Goal: Task Accomplishment & Management: Manage account settings

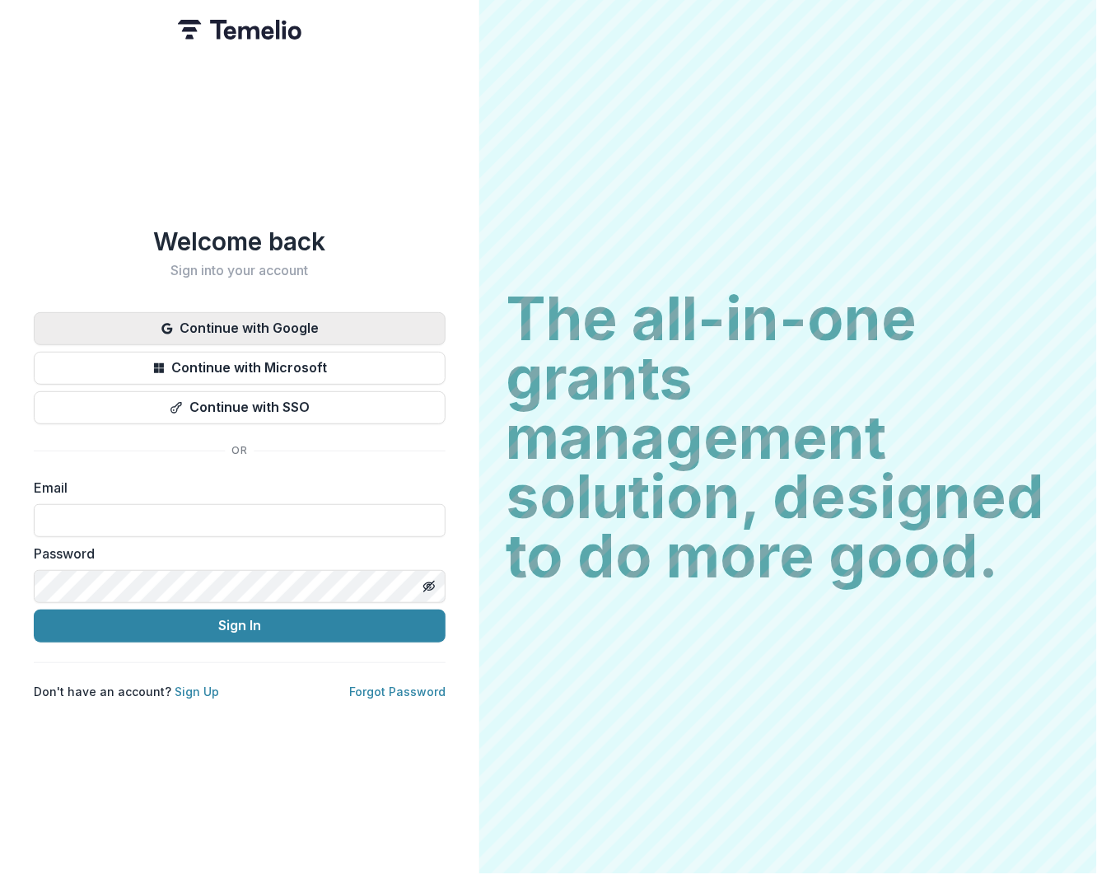
click at [282, 315] on button "Continue with Google" at bounding box center [240, 328] width 412 height 33
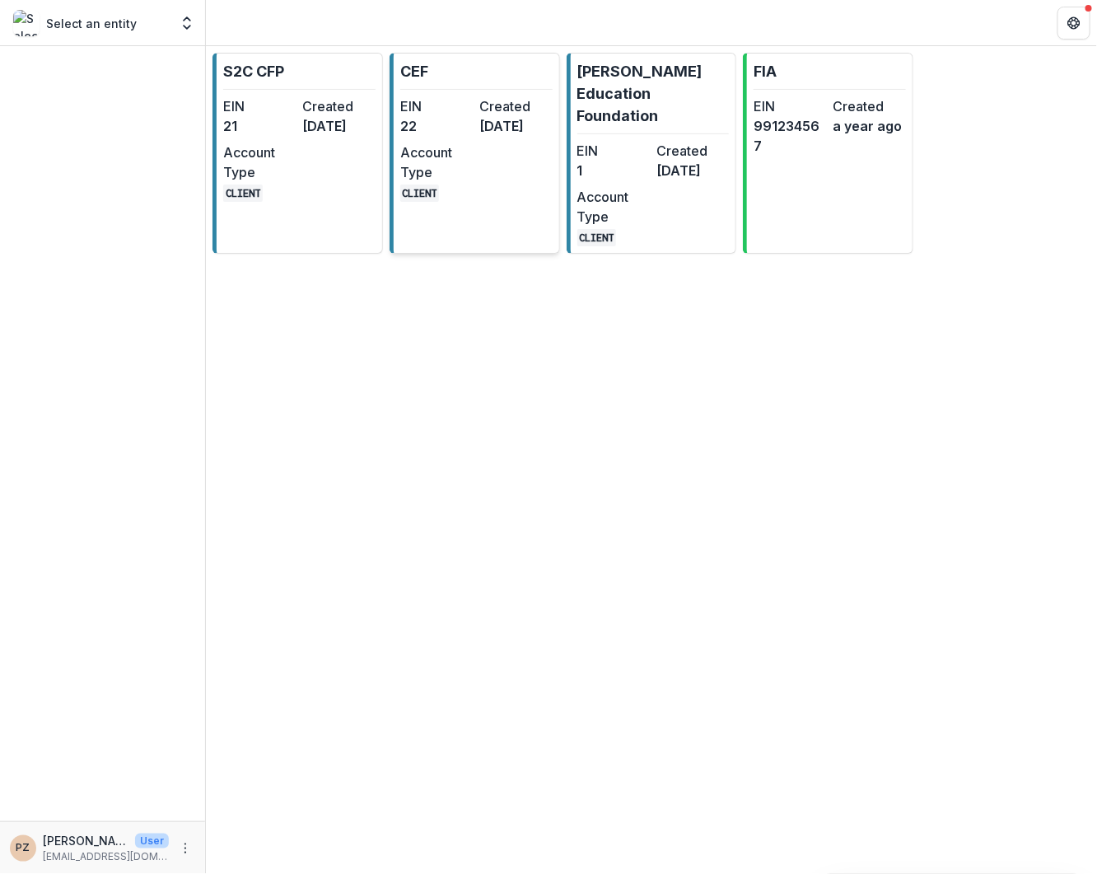
click at [485, 136] on dd "2 years ago" at bounding box center [515, 126] width 72 height 20
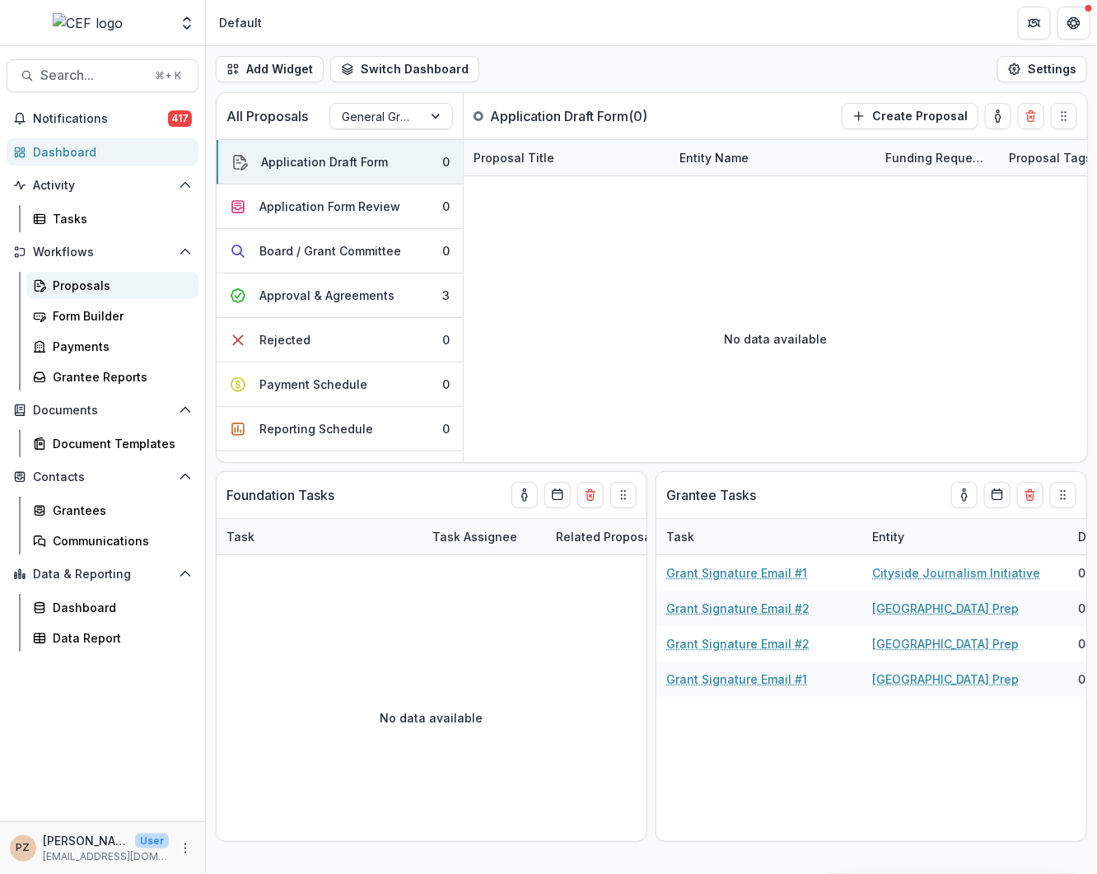
click at [92, 286] on div "Proposals" at bounding box center [119, 285] width 133 height 17
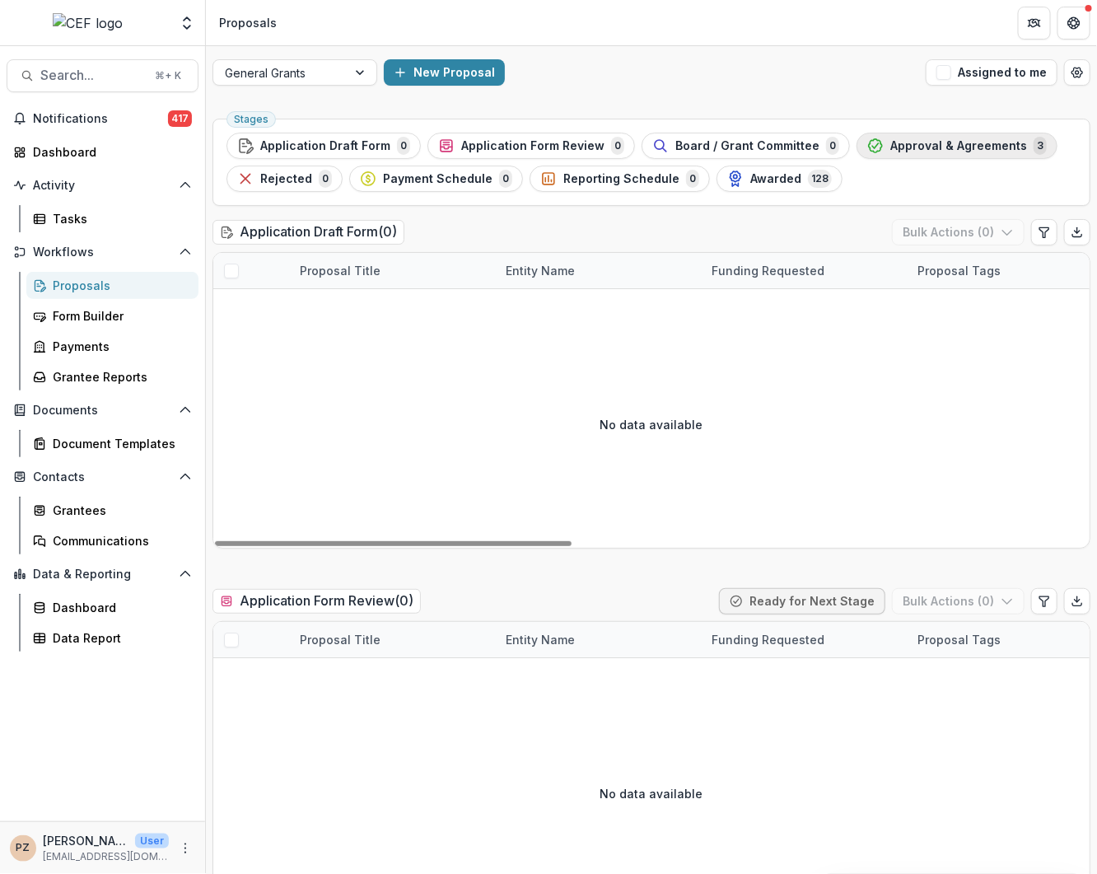
click at [926, 142] on span "Approval & Agreements" at bounding box center [958, 146] width 137 height 14
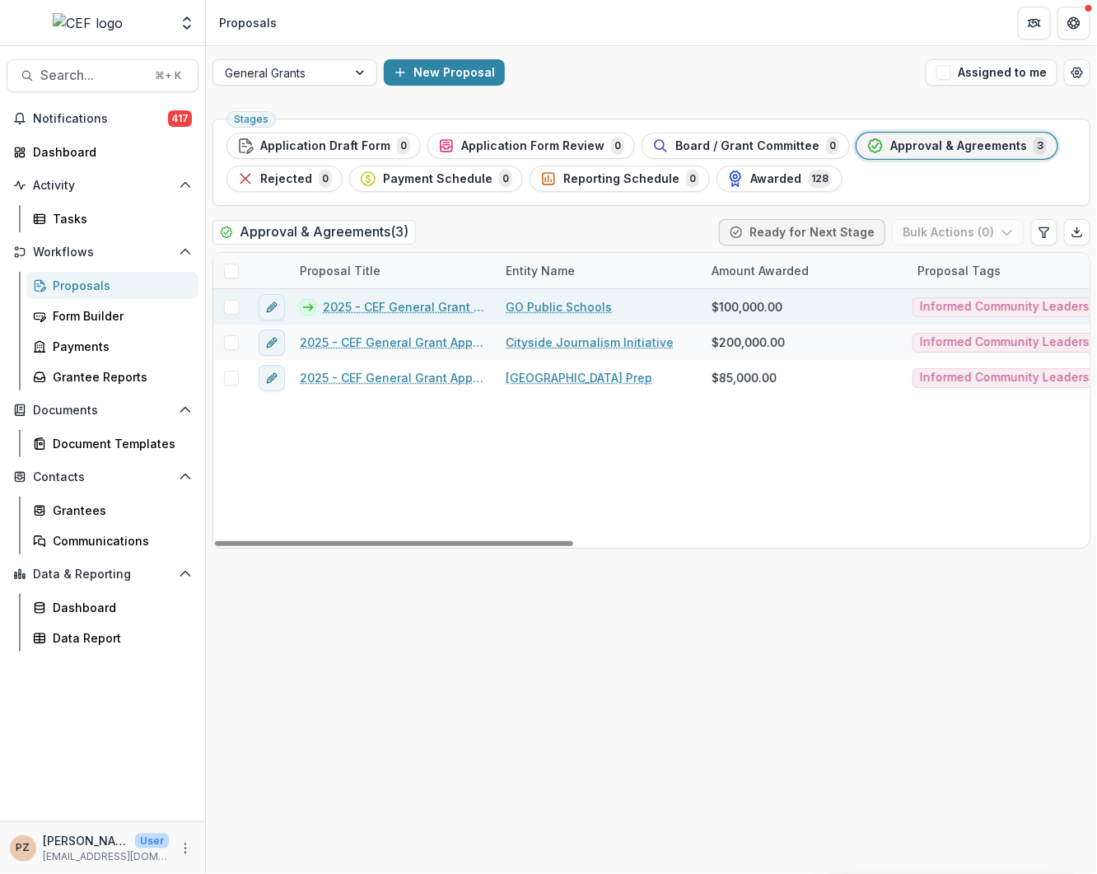
click at [407, 298] on link "2025 - CEF General Grant Application Form_Go Public Schools" at bounding box center [404, 306] width 163 height 17
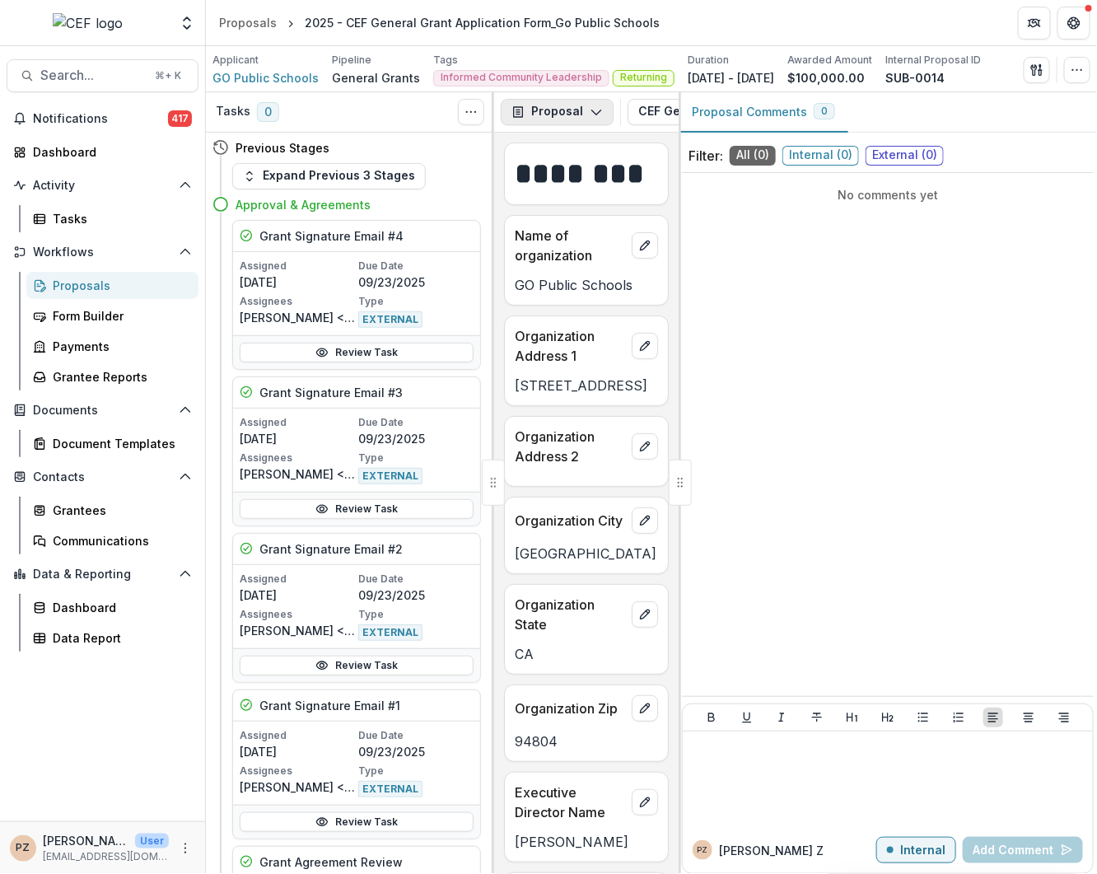
click at [595, 124] on button "Proposal" at bounding box center [557, 112] width 113 height 26
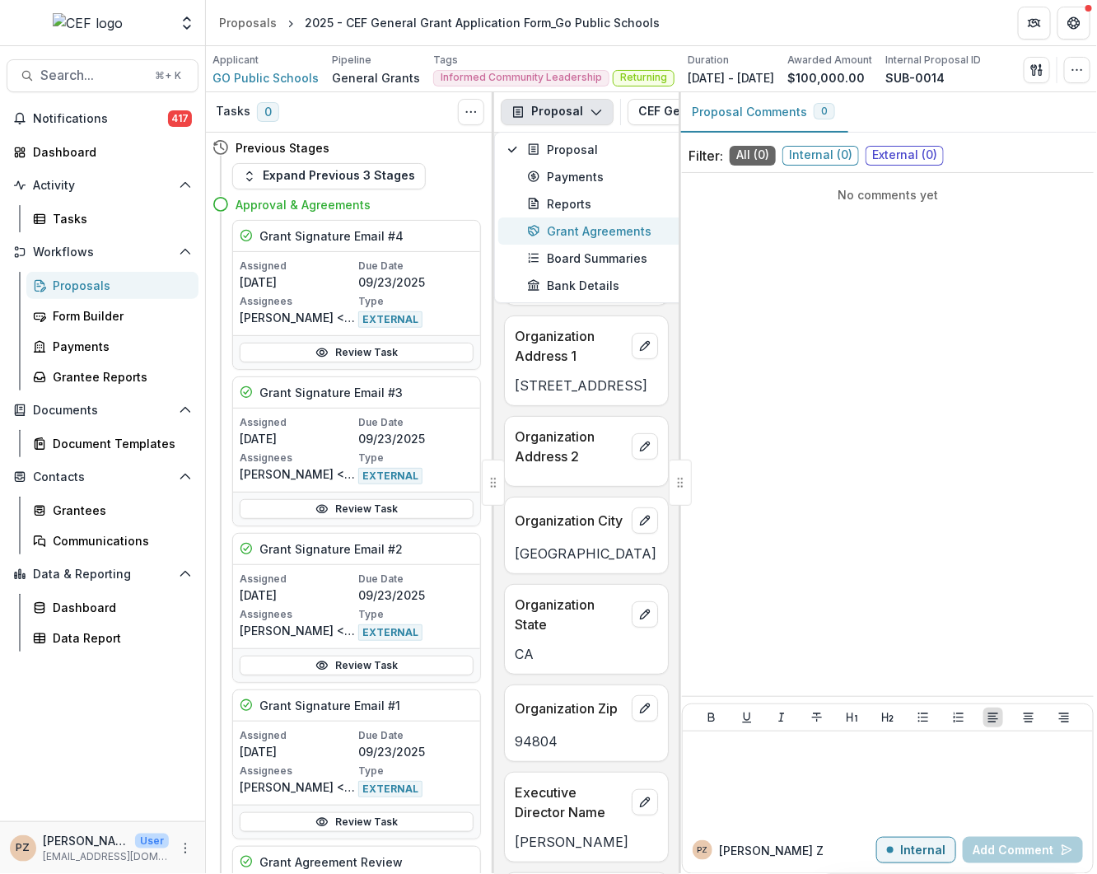
click at [571, 232] on div "Grant Agreements" at bounding box center [602, 230] width 151 height 17
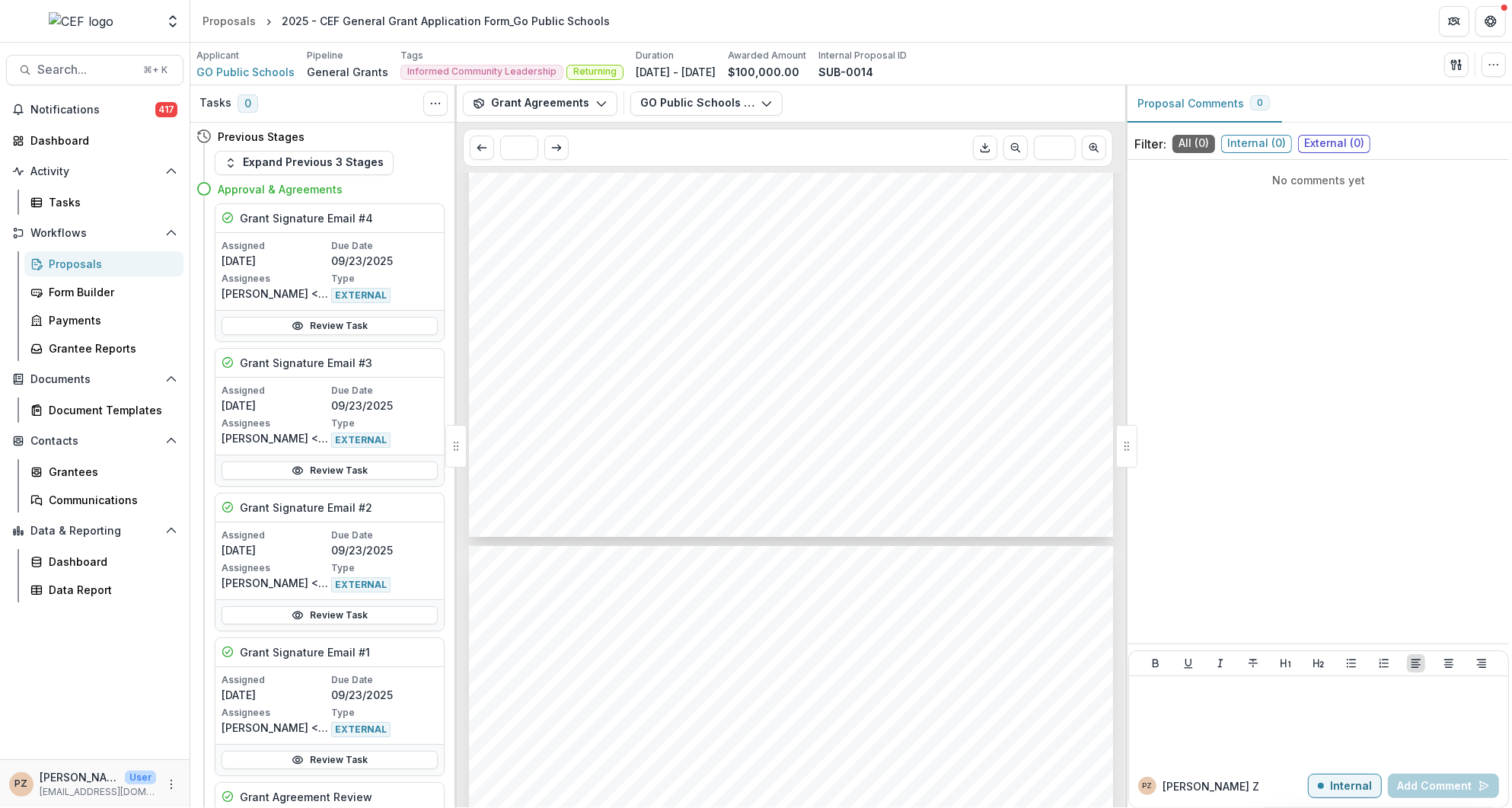
scroll to position [805, 0]
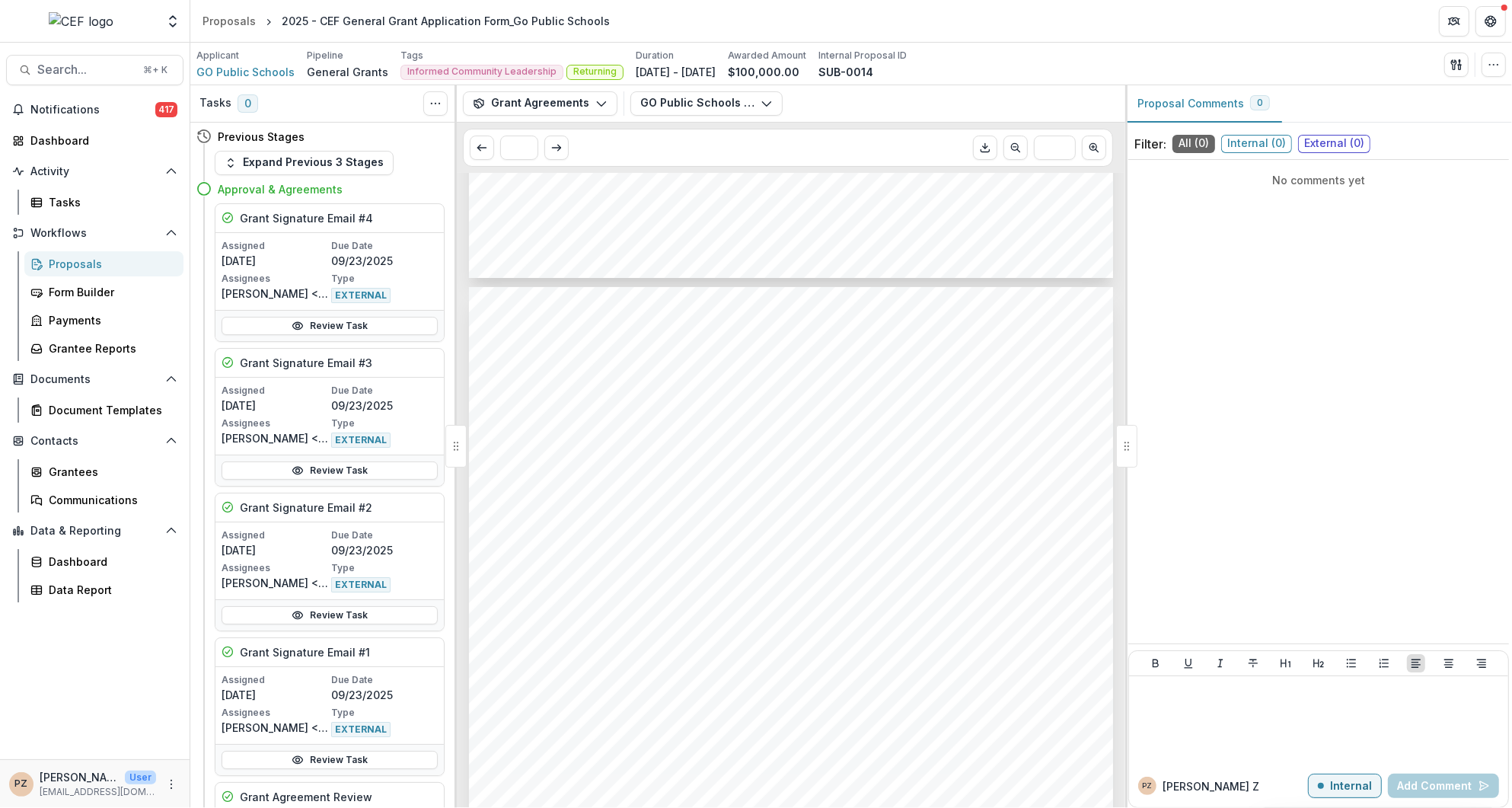
click at [554, 548] on div "Payment Schedule GO Public Schools West Contra Costa, FY26 On or before Novembe…" at bounding box center [791, 742] width 645 height 912
click at [976, 149] on button "Download PDF" at bounding box center [985, 148] width 24 height 24
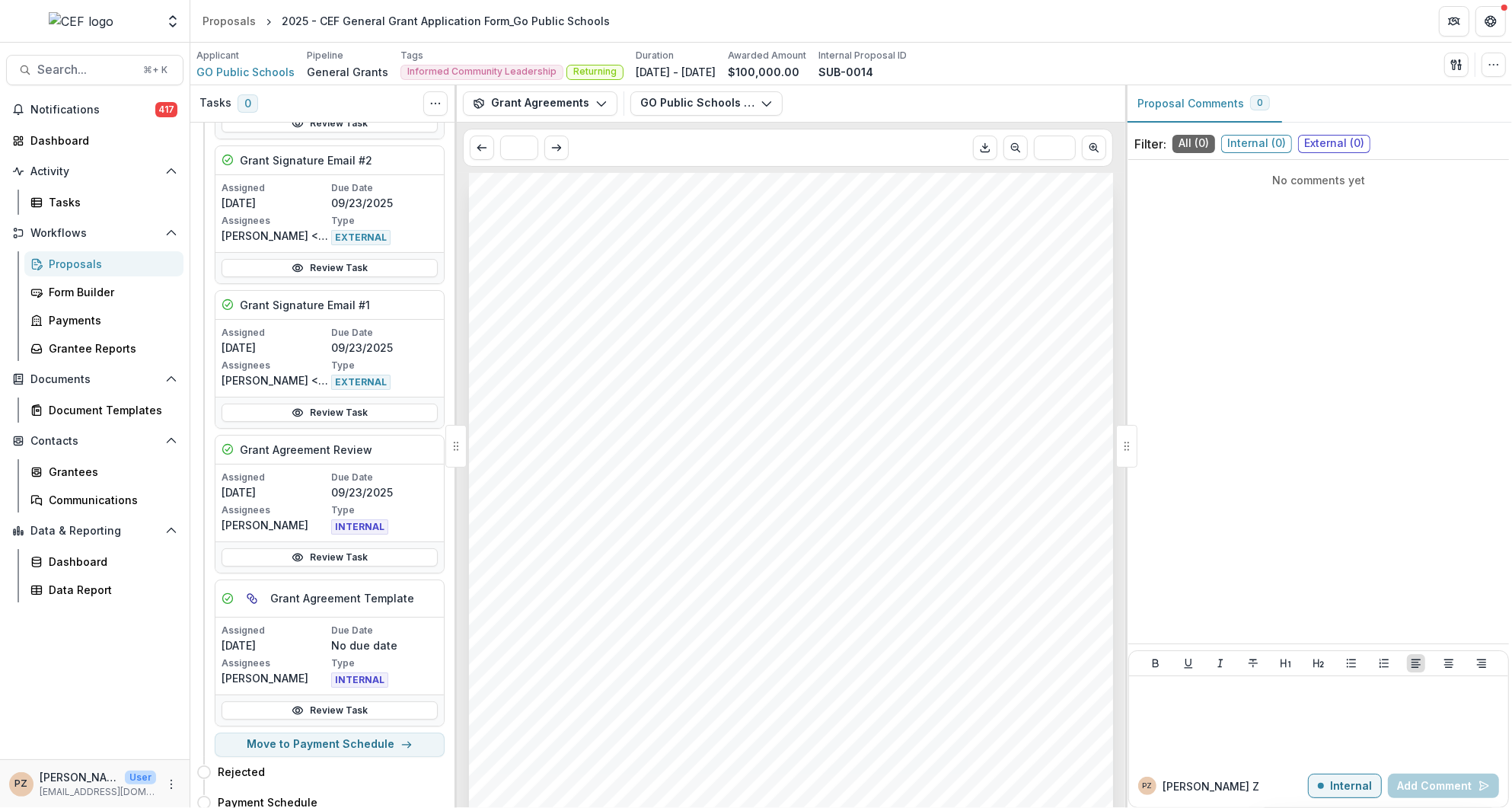
scroll to position [398, 0]
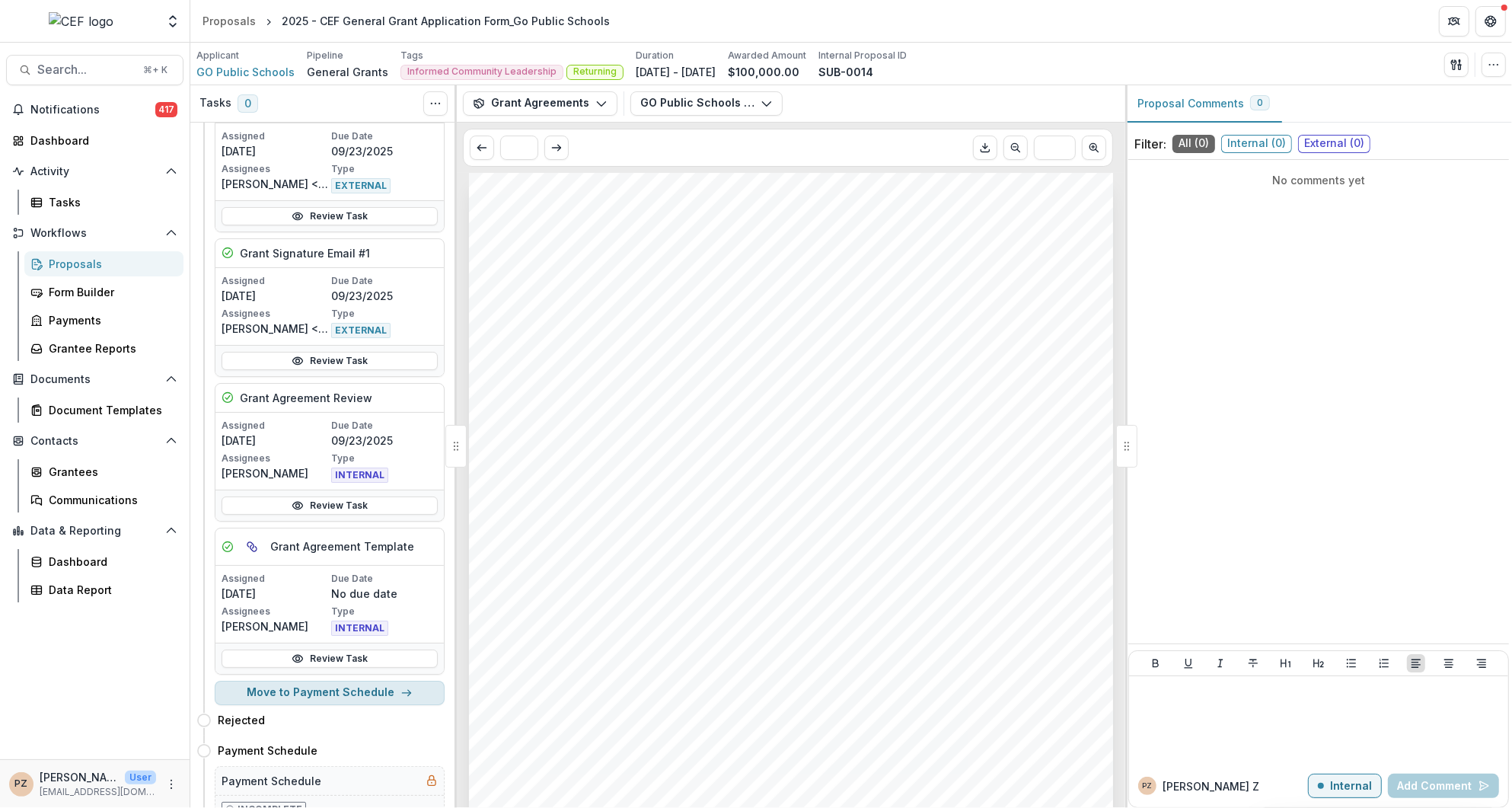
click at [326, 685] on button "Move to Payment Schedule" at bounding box center [329, 692] width 230 height 24
select select "**********"
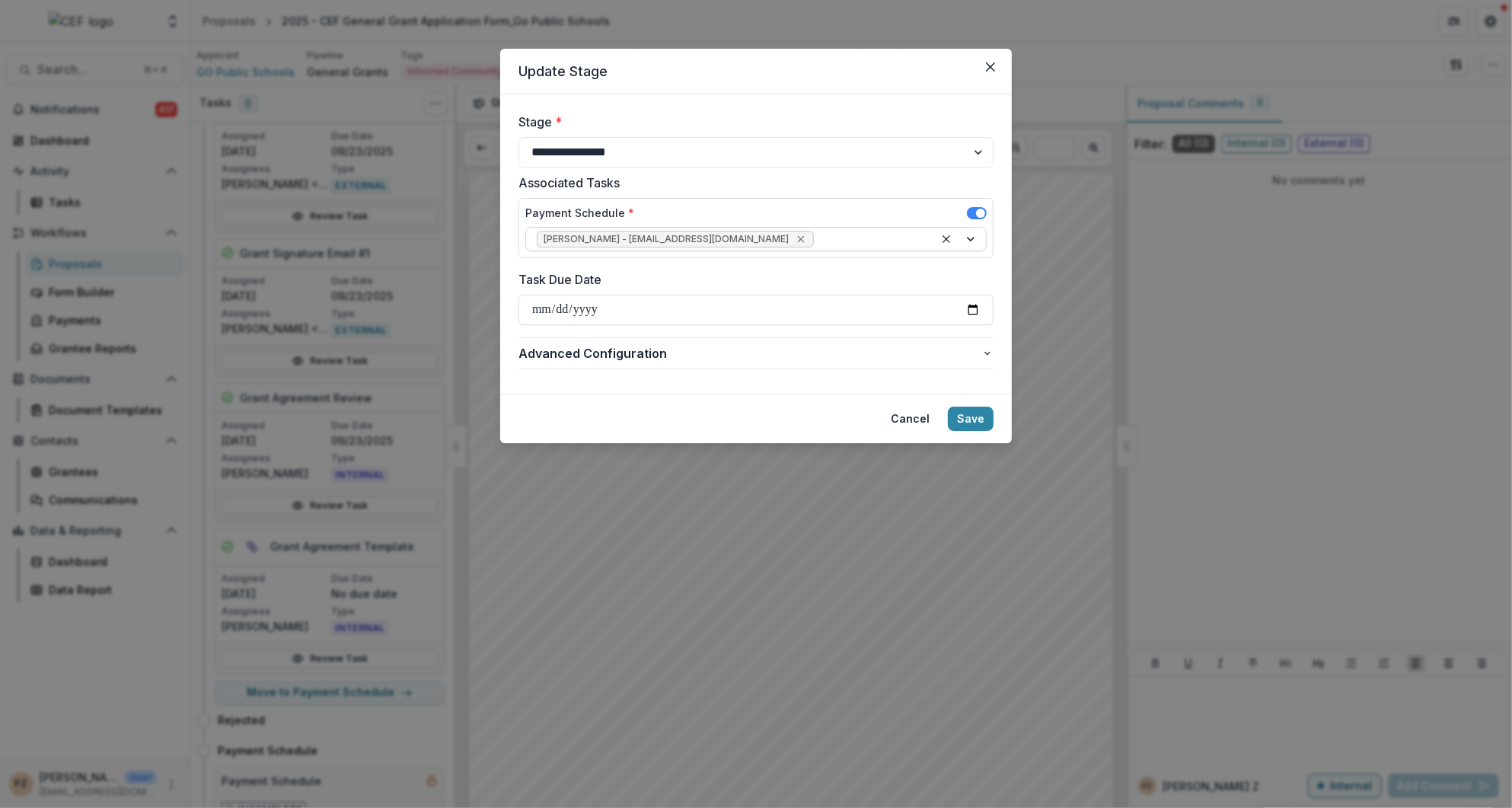
click at [795, 237] on icon "Remove Priscilla Zamora - pzamora@chamberlinfoundation.org" at bounding box center [801, 239] width 12 height 12
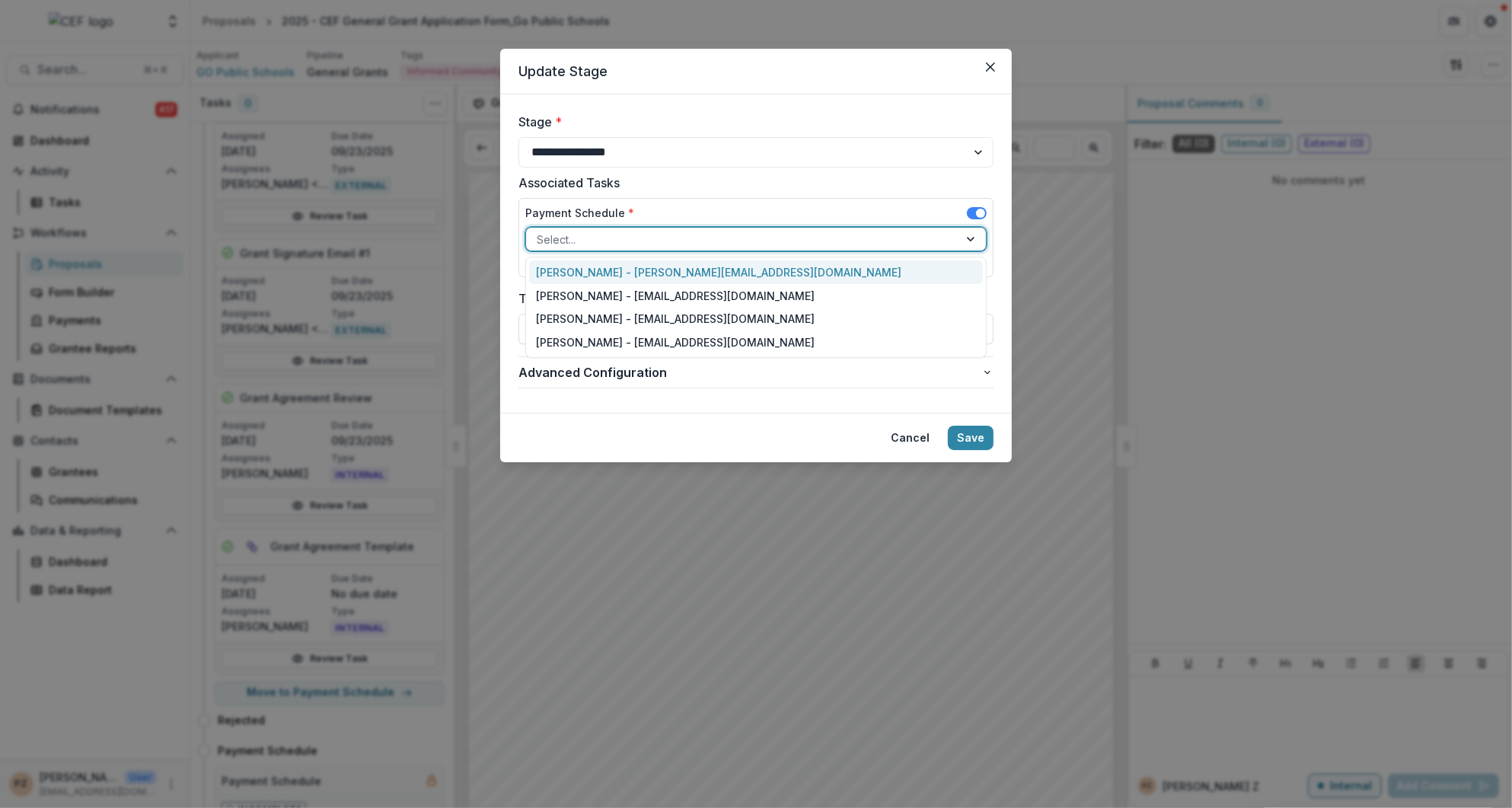
click at [686, 234] on div at bounding box center [743, 239] width 412 height 19
click at [632, 275] on div "Christine Castillo - christine@chamb.org" at bounding box center [756, 273] width 455 height 24
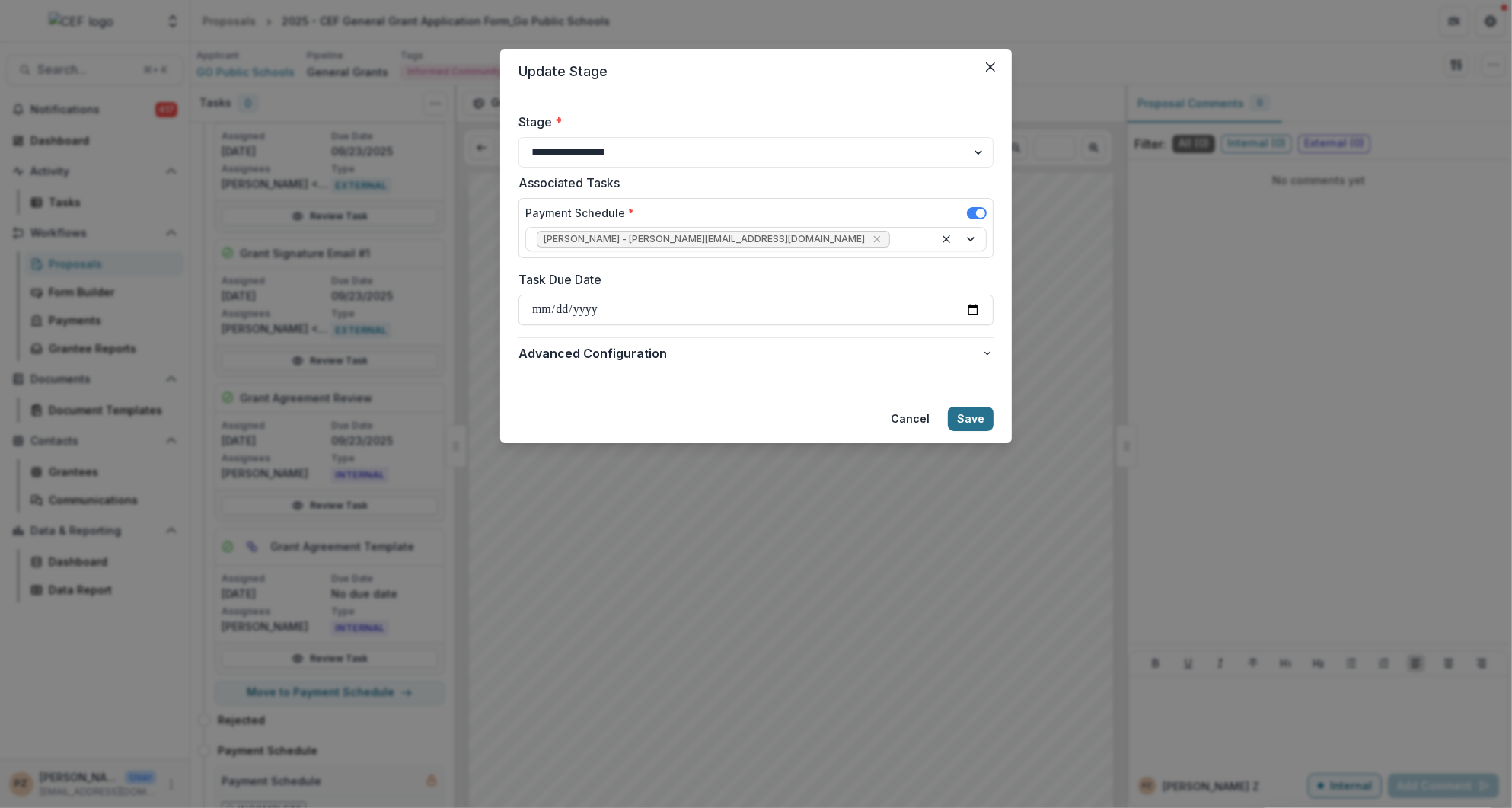
click at [974, 421] on button "Save" at bounding box center [970, 419] width 45 height 24
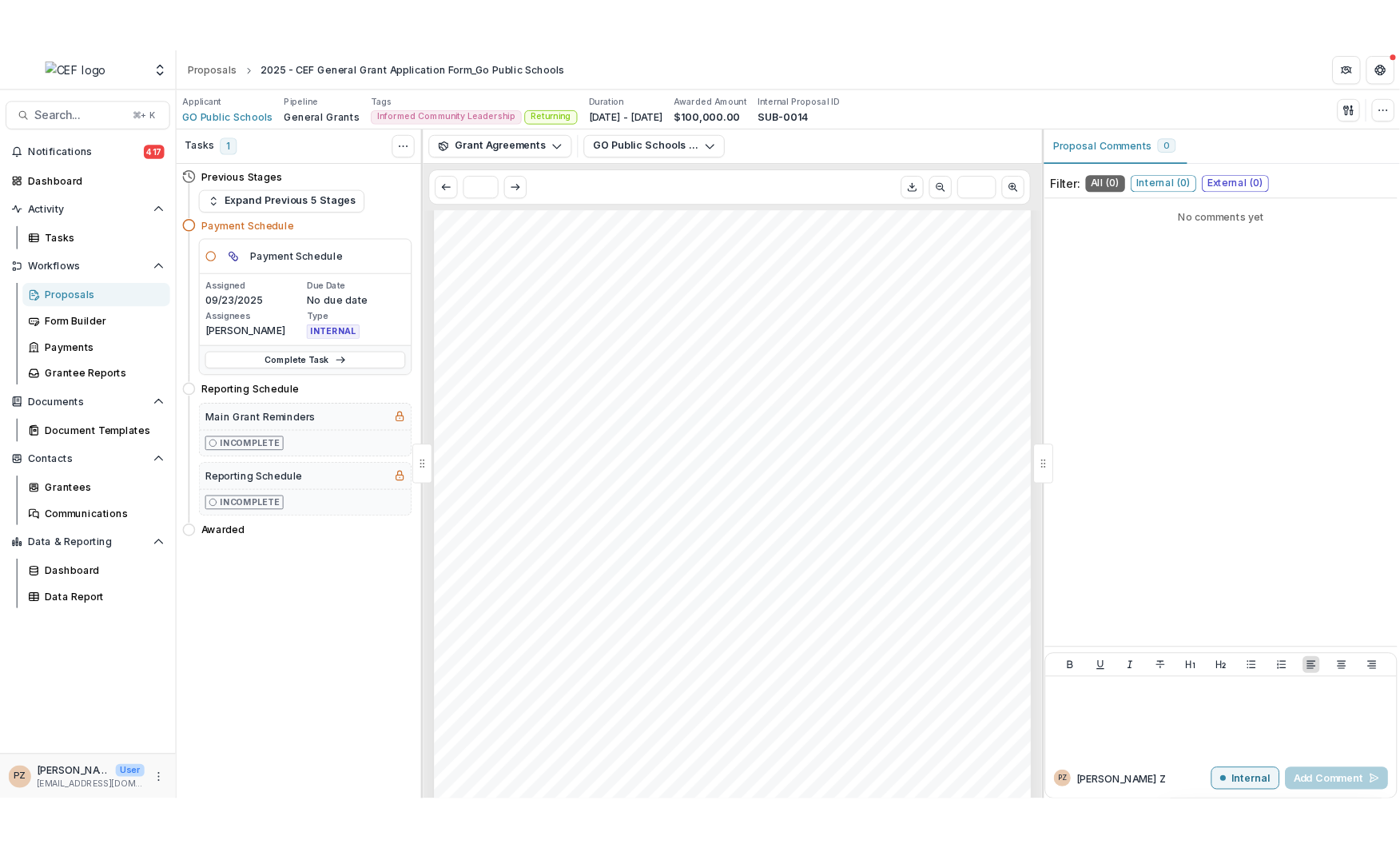
scroll to position [0, 0]
